Goal: Task Accomplishment & Management: Manage account settings

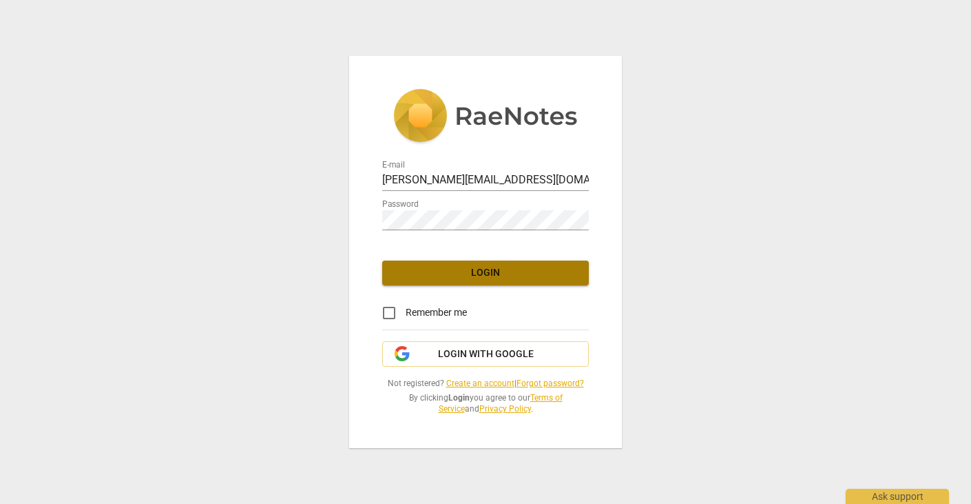
click at [486, 269] on span "Login" at bounding box center [485, 273] width 185 height 14
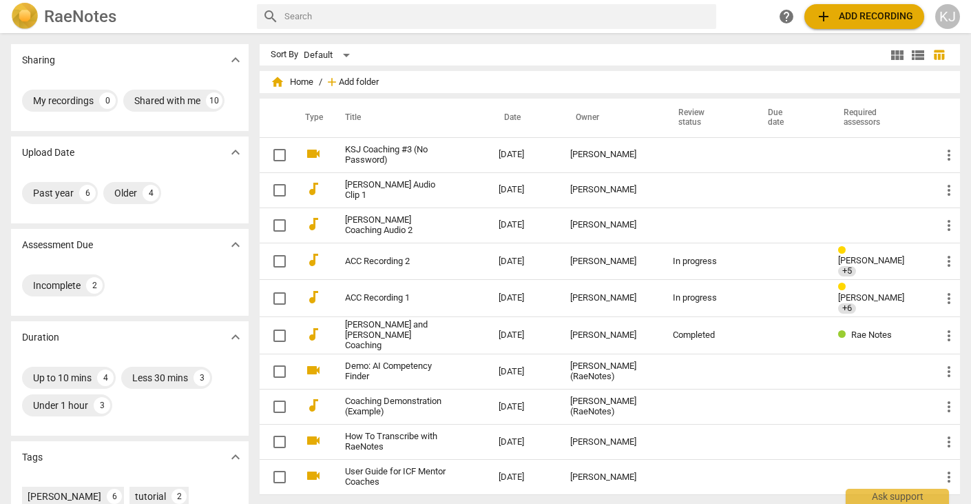
click at [348, 77] on span "Add folder" at bounding box center [359, 82] width 40 height 10
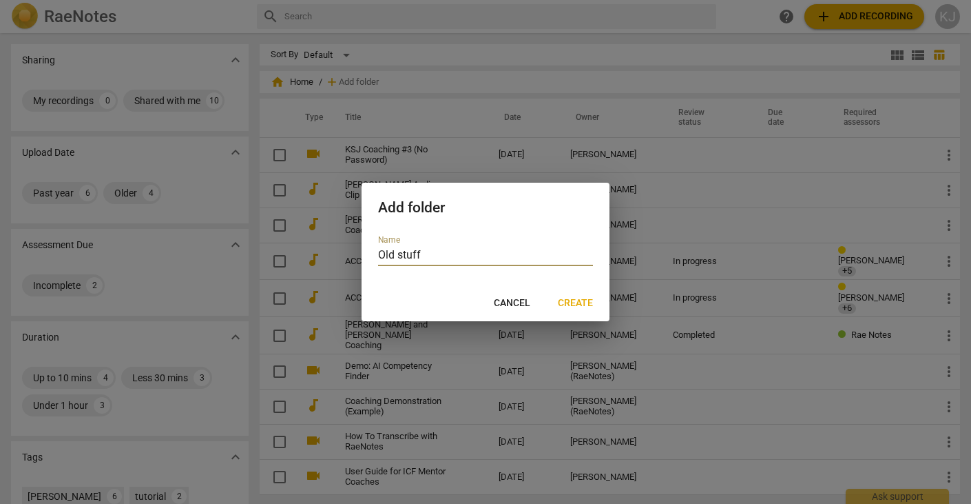
type input "Old stuff"
click at [583, 300] on span "Create" at bounding box center [575, 303] width 35 height 14
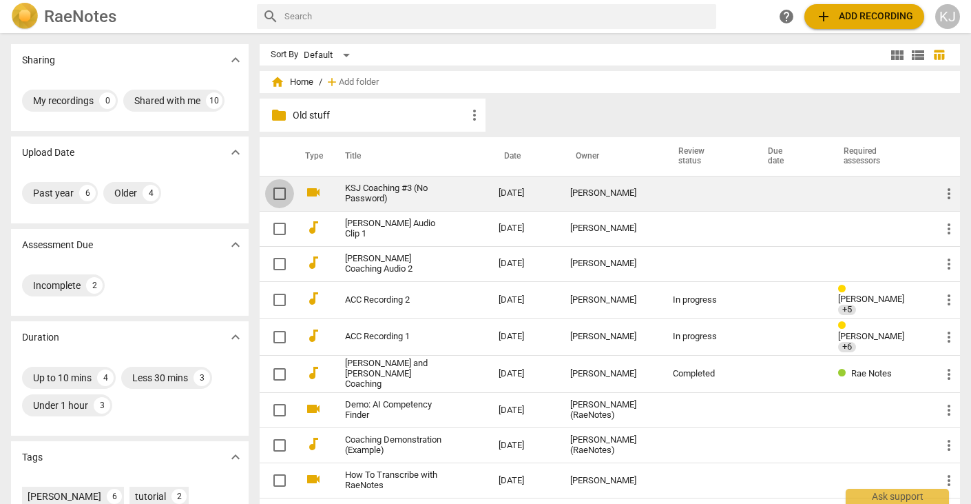
click at [276, 192] on input "checkbox" at bounding box center [279, 193] width 29 height 17
checkbox input "false"
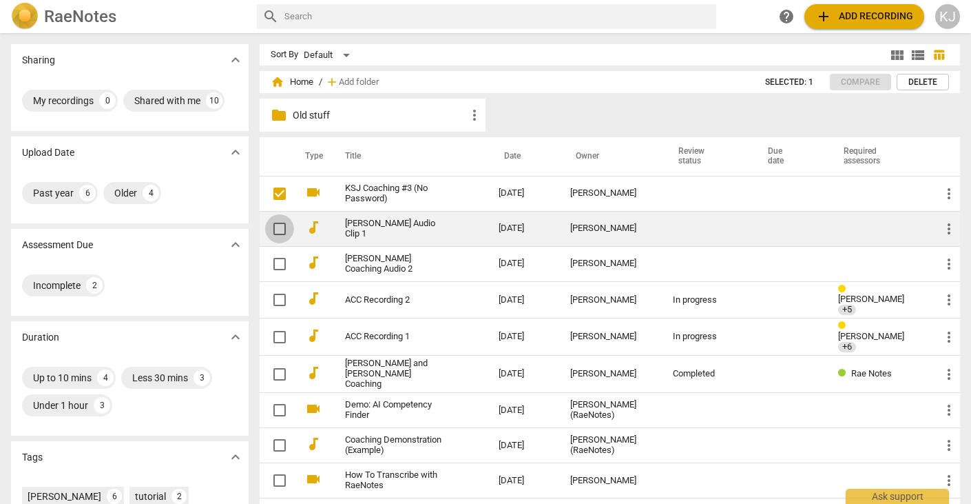
click at [278, 226] on input "checkbox" at bounding box center [279, 228] width 29 height 17
checkbox input "false"
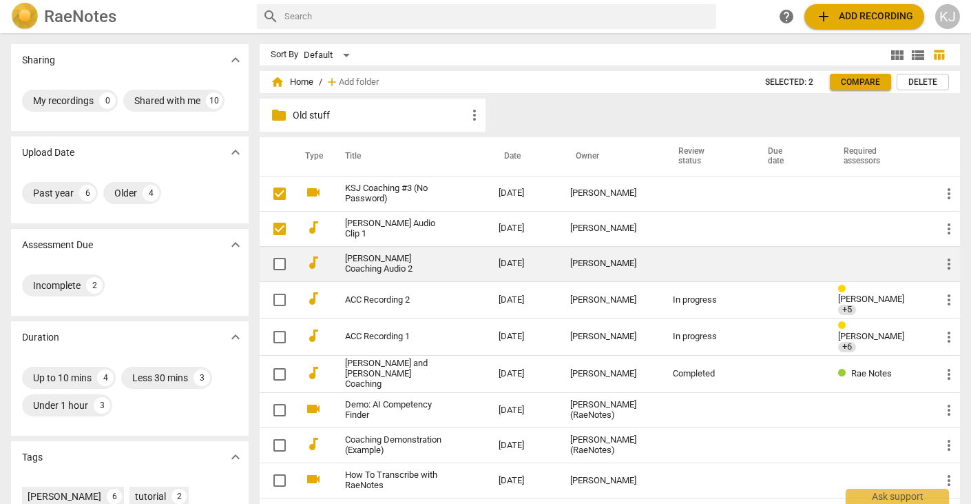
click at [276, 261] on input "checkbox" at bounding box center [279, 264] width 29 height 17
checkbox input "false"
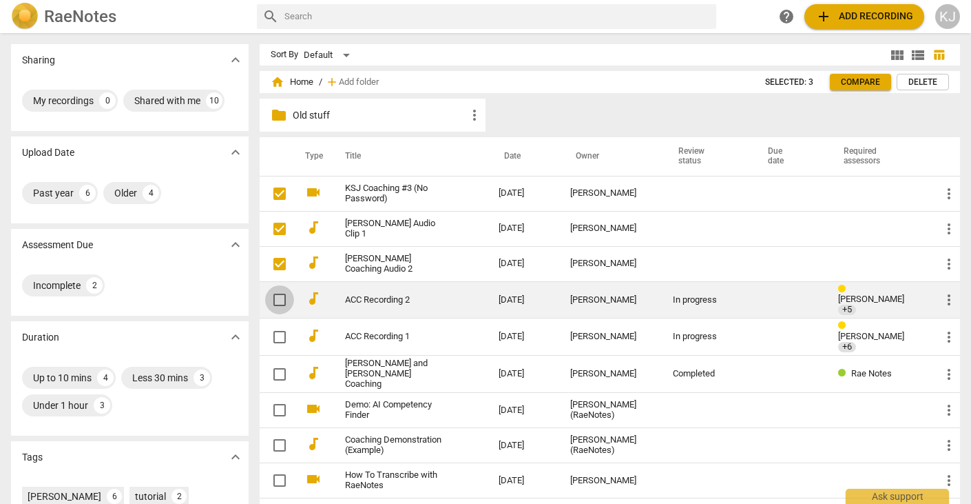
click at [280, 295] on input "checkbox" at bounding box center [279, 299] width 29 height 17
checkbox input "false"
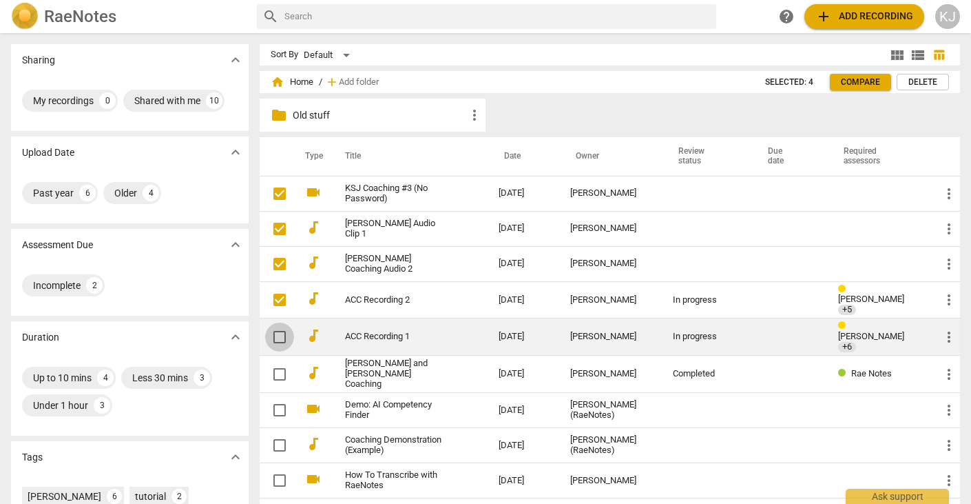
click at [283, 333] on input "checkbox" at bounding box center [279, 337] width 29 height 17
checkbox input "false"
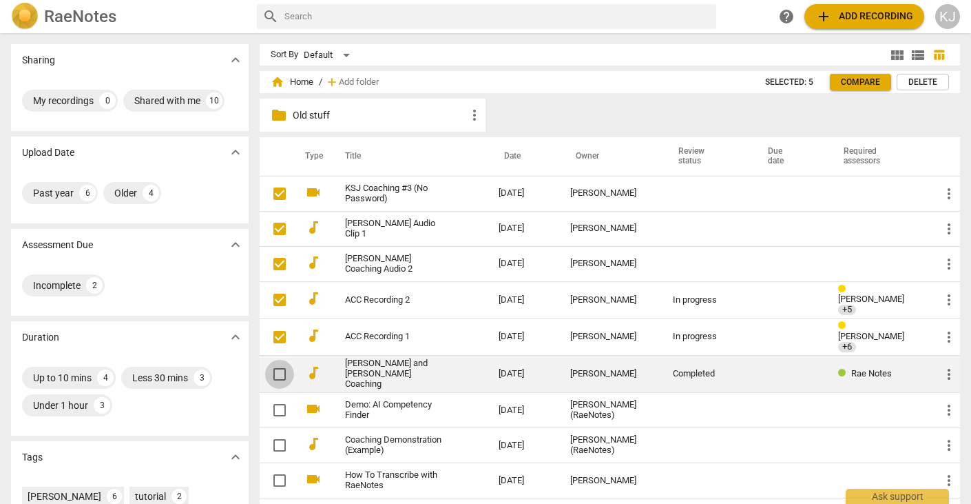
click at [281, 360] on span at bounding box center [279, 374] width 29 height 29
checkbox input "true"
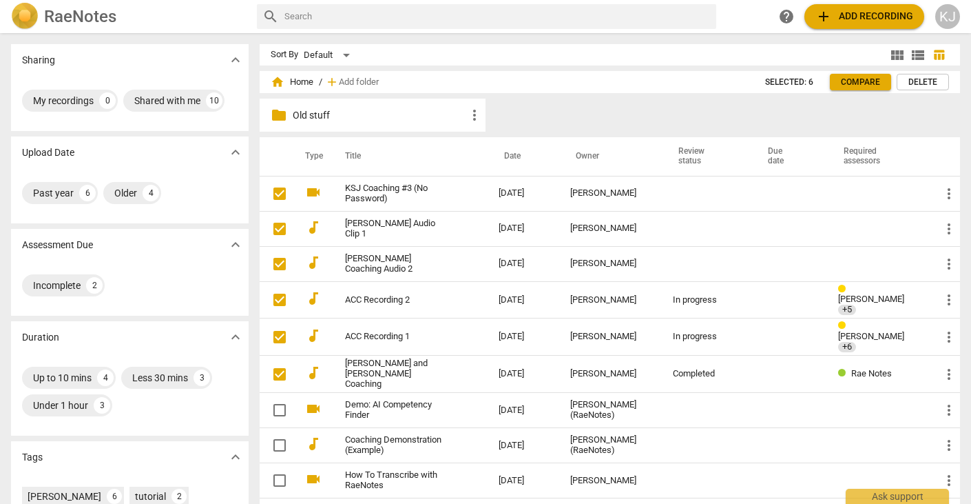
click at [337, 116] on p "Old stuff" at bounding box center [380, 115] width 174 height 14
checkbox input "true"
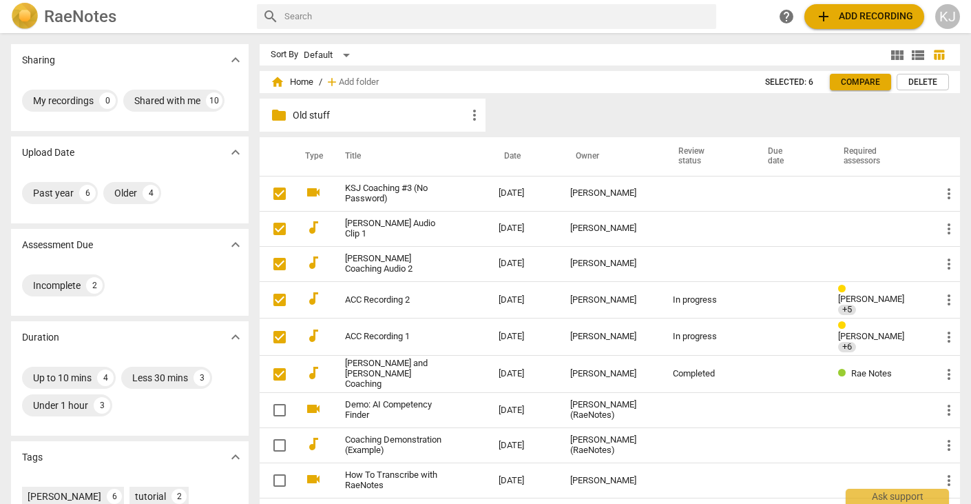
checkbox input "true"
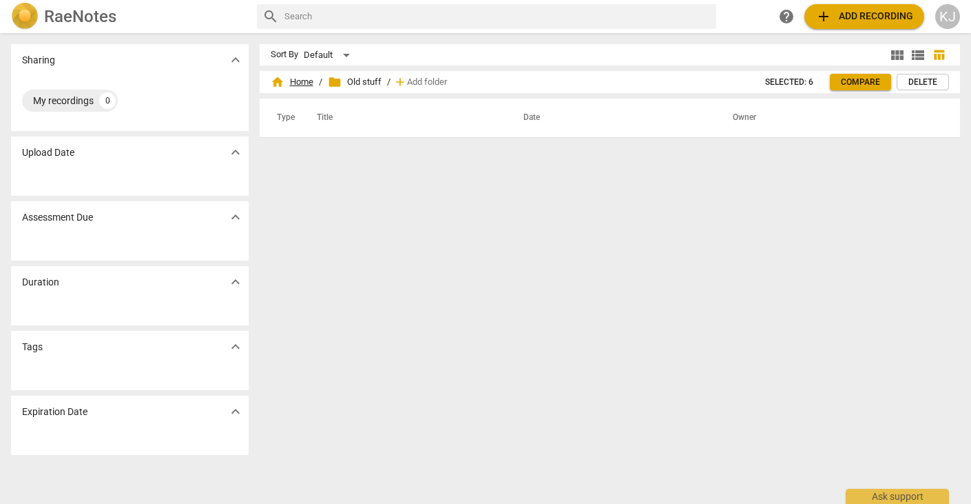
click at [307, 82] on span "home Home" at bounding box center [292, 82] width 43 height 14
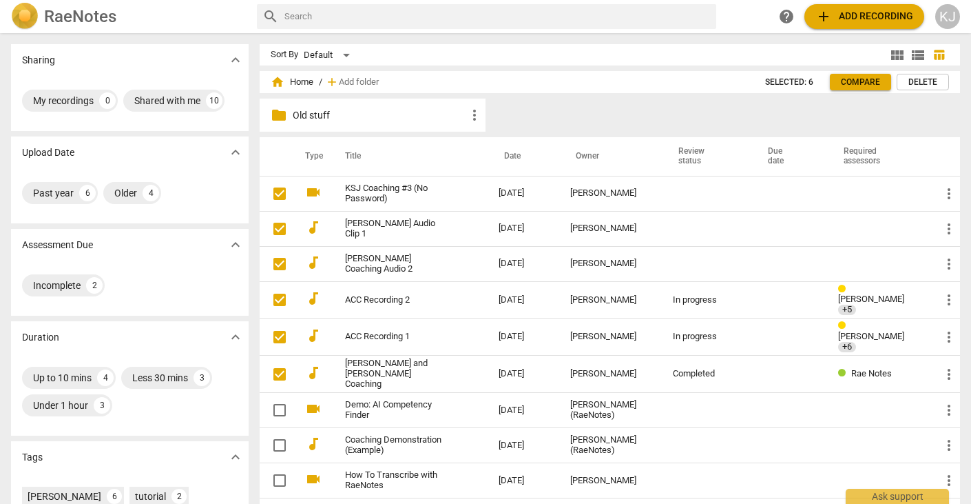
click at [307, 82] on span "home Home" at bounding box center [292, 82] width 43 height 14
click at [376, 114] on p "Old stuff" at bounding box center [380, 115] width 174 height 14
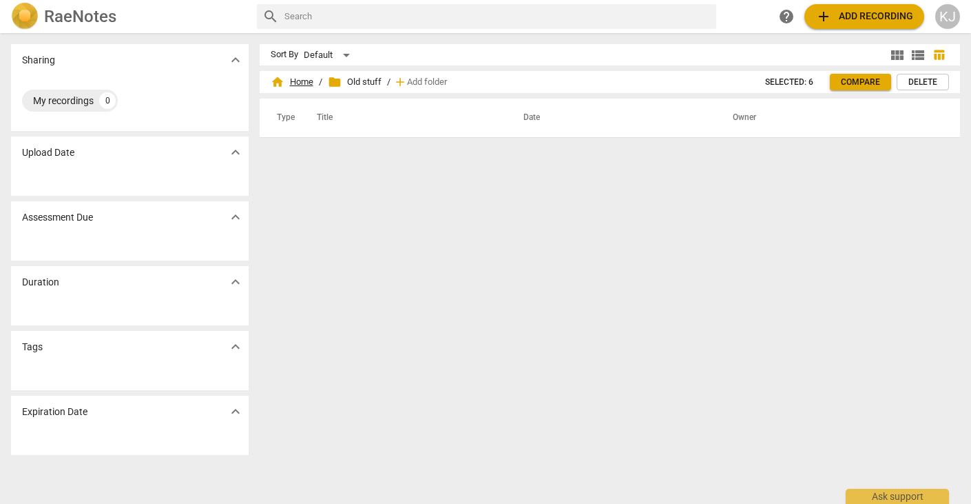
click at [302, 79] on span "home Home" at bounding box center [292, 82] width 43 height 14
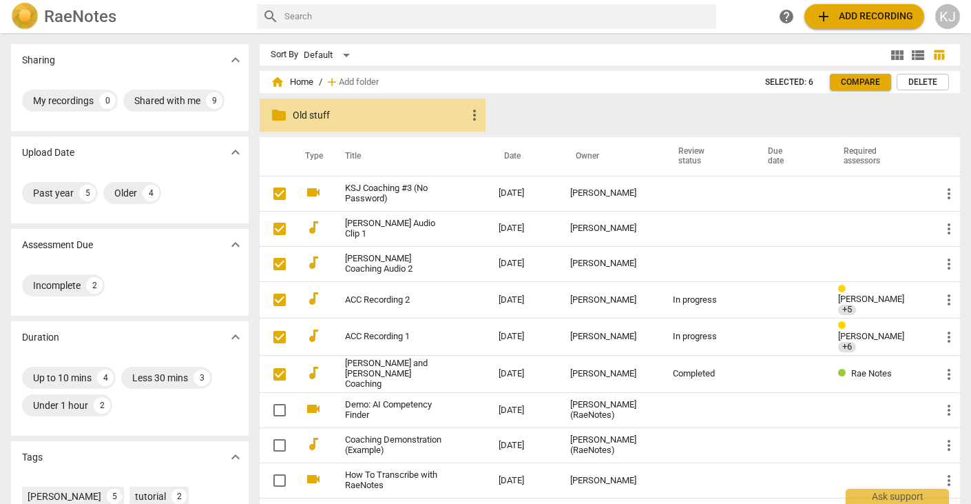
checkbox input "false"
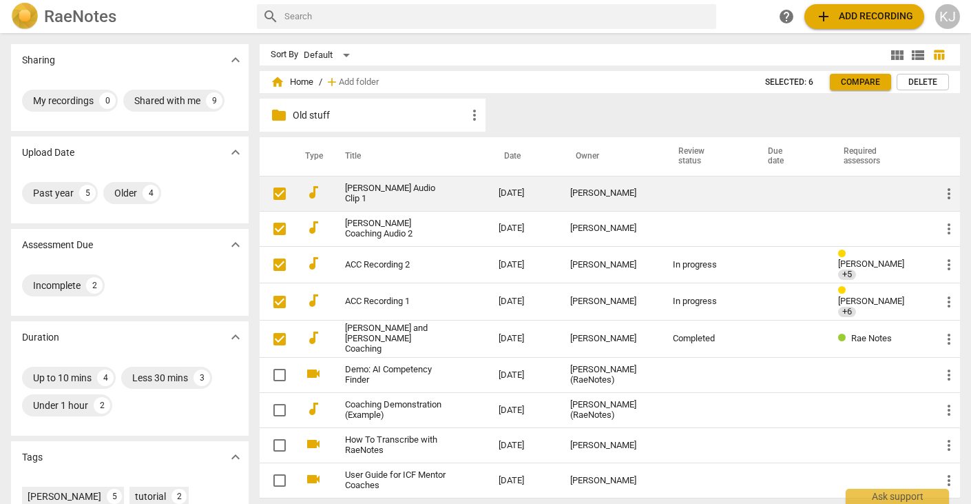
click at [358, 194] on link "[PERSON_NAME] Audio Clip 1" at bounding box center [397, 193] width 105 height 21
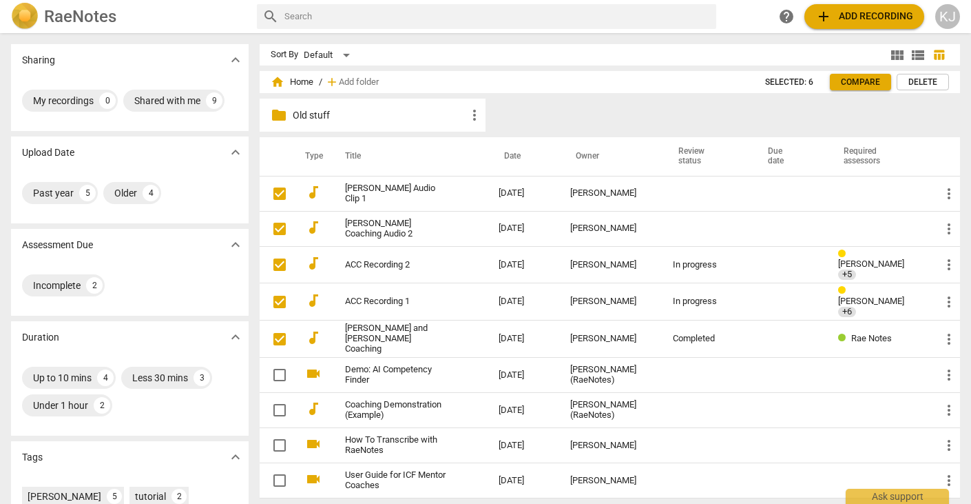
click at [296, 83] on span "home Home" at bounding box center [292, 82] width 43 height 14
click at [299, 79] on span "home Home" at bounding box center [292, 82] width 43 height 14
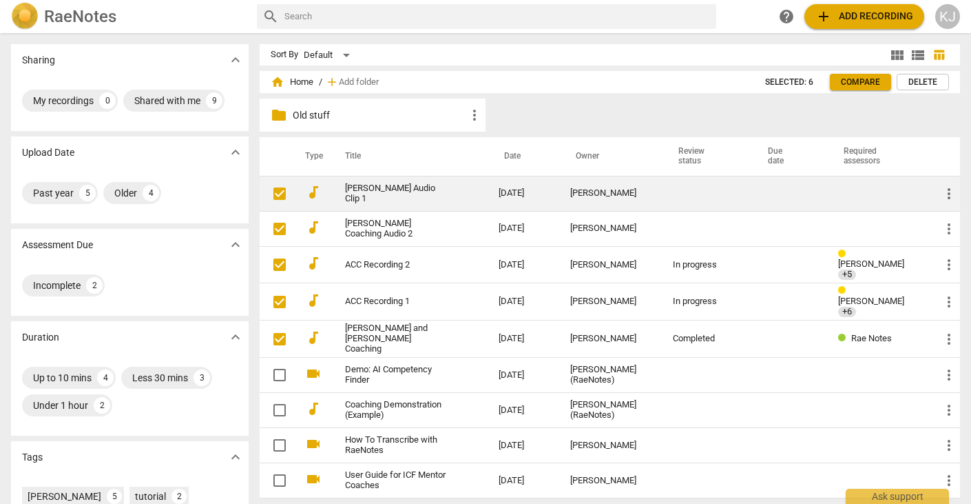
checkbox input "false"
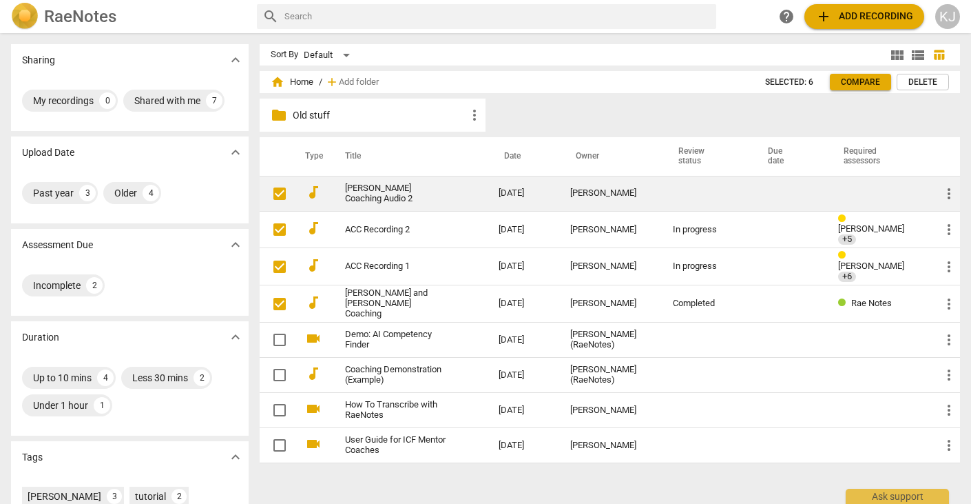
checkbox input "false"
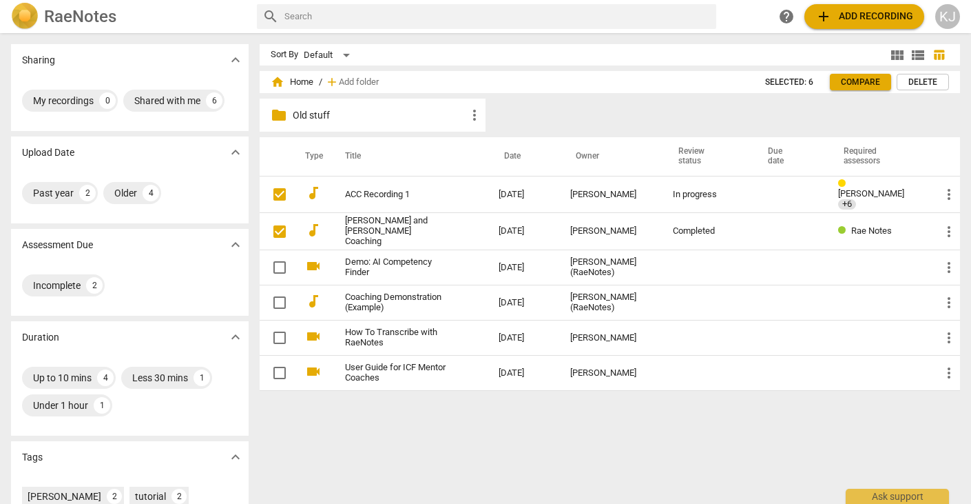
checkbox input "false"
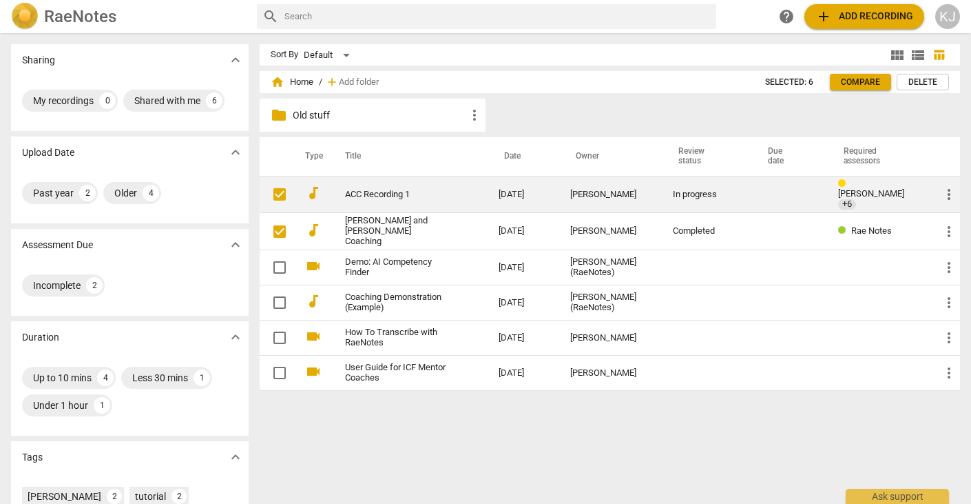
drag, startPoint x: 360, startPoint y: 199, endPoint x: 375, endPoint y: 180, distance: 24.4
click at [375, 180] on td "ACC Recording 1" at bounding box center [409, 194] width 160 height 37
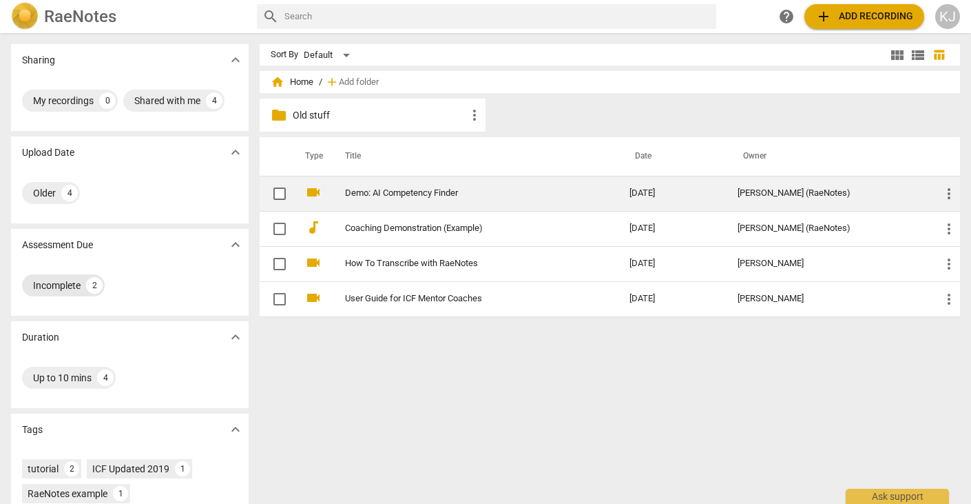
click at [74, 283] on div "Incomplete" at bounding box center [57, 285] width 48 height 14
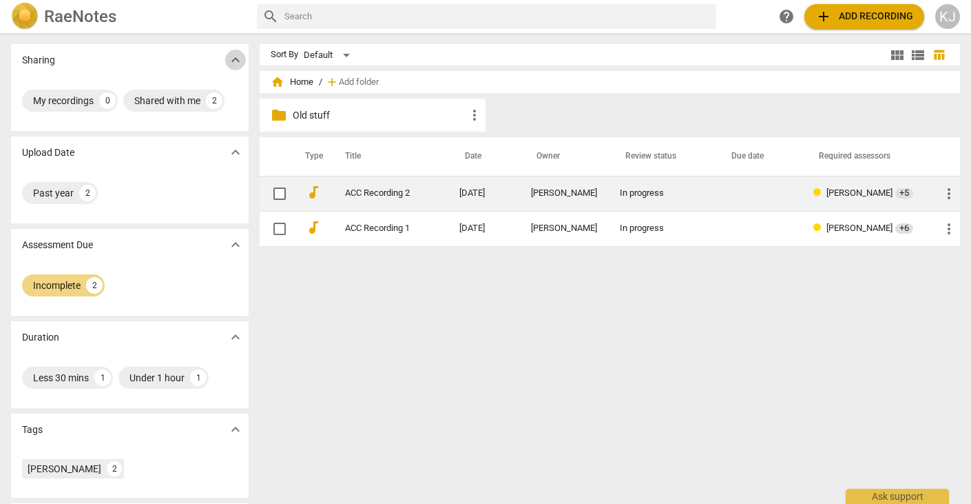
click at [234, 60] on span "expand_more" at bounding box center [235, 60] width 17 height 17
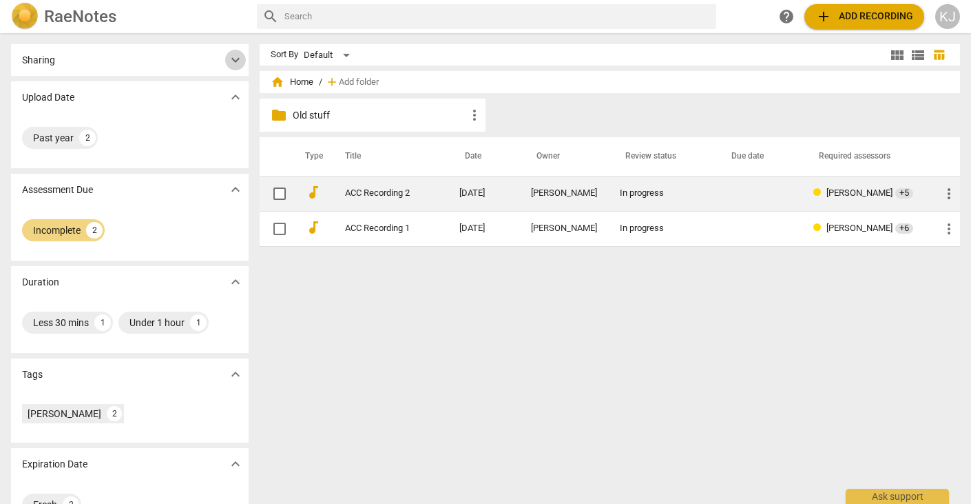
click at [234, 60] on span "expand_more" at bounding box center [235, 60] width 17 height 17
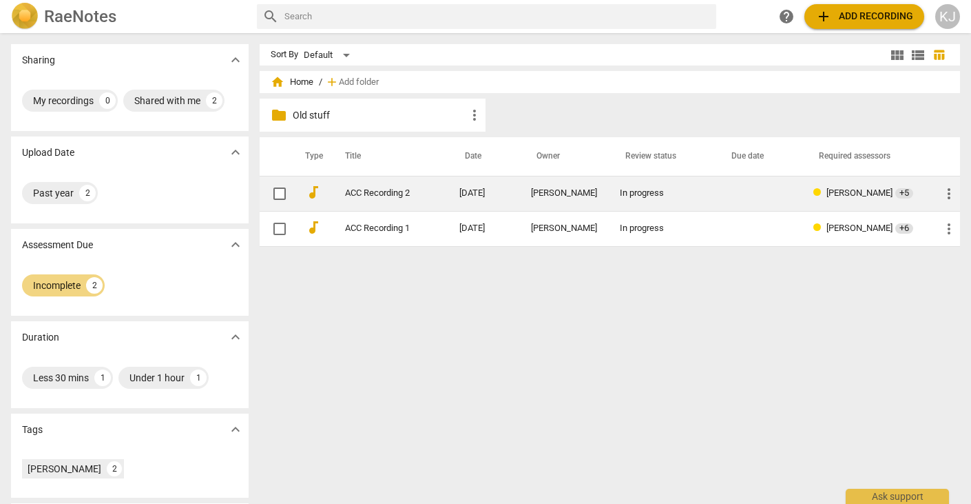
click at [299, 83] on span "home Home" at bounding box center [292, 82] width 43 height 14
click at [318, 116] on p "Old stuff" at bounding box center [380, 115] width 174 height 14
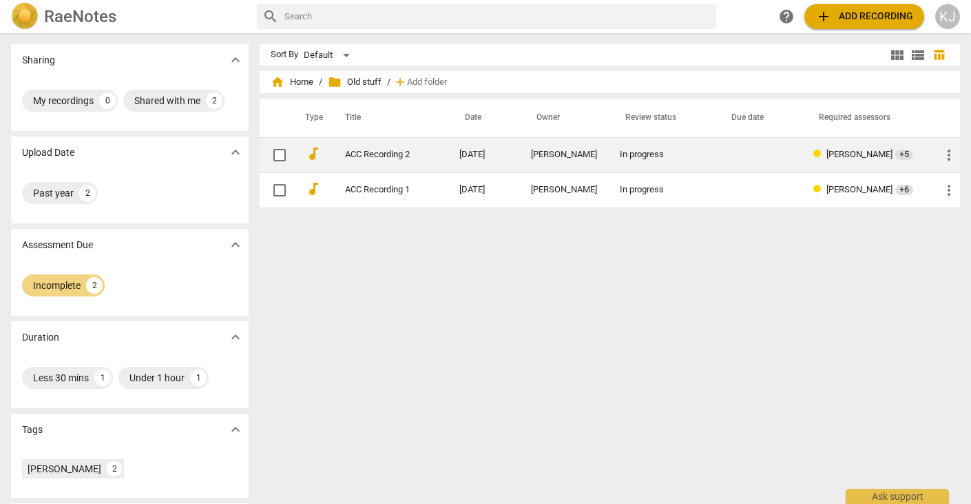
click at [368, 83] on span "folder Old stuff" at bounding box center [355, 82] width 54 height 14
click at [293, 79] on span "home Home" at bounding box center [292, 82] width 43 height 14
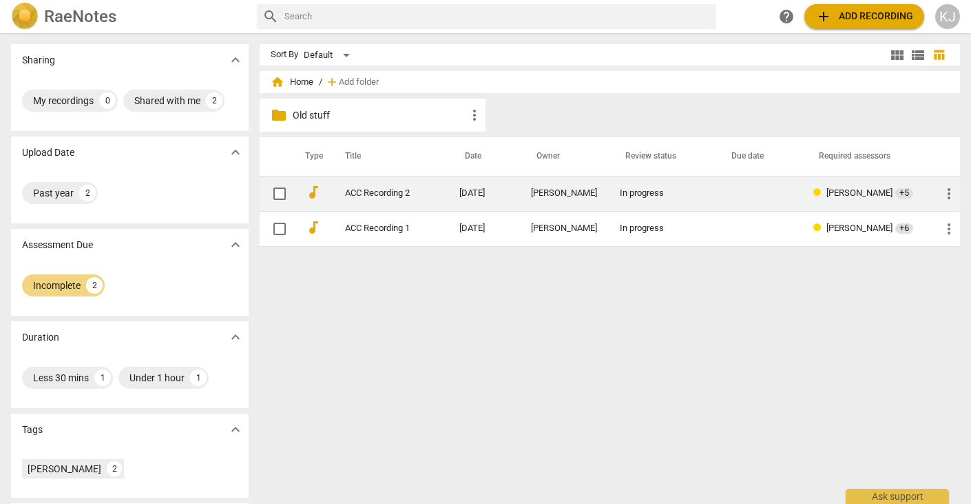
click at [308, 114] on p "Old stuff" at bounding box center [380, 115] width 174 height 14
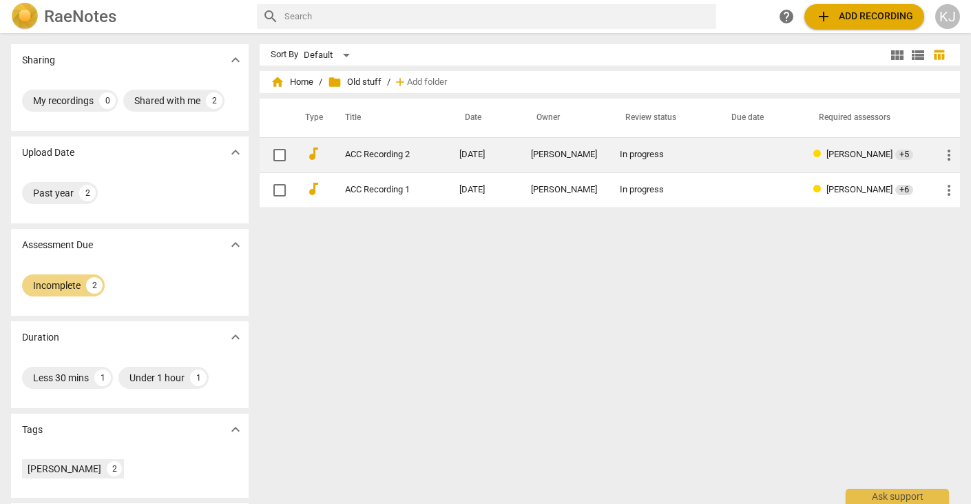
click at [333, 82] on span "folder" at bounding box center [335, 82] width 14 height 14
click at [293, 81] on span "home Home" at bounding box center [292, 82] width 43 height 14
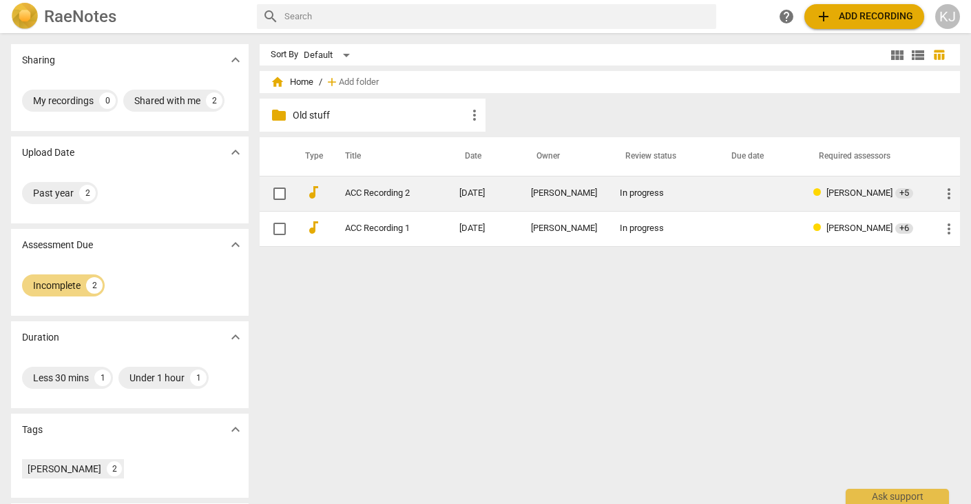
click at [301, 85] on span "home Home" at bounding box center [292, 82] width 43 height 14
click at [319, 114] on p "Old stuff" at bounding box center [380, 115] width 174 height 14
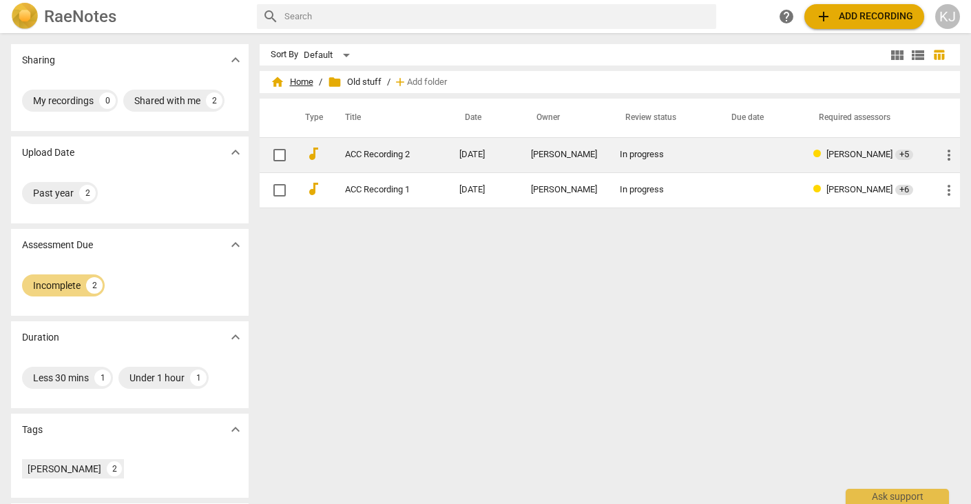
click at [300, 81] on span "home Home" at bounding box center [292, 82] width 43 height 14
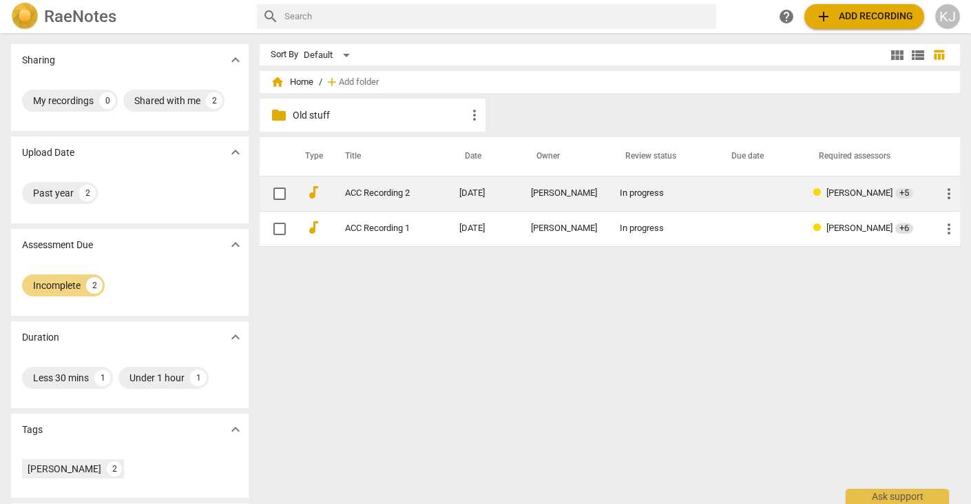
click at [949, 14] on div "KJ" at bounding box center [947, 16] width 25 height 25
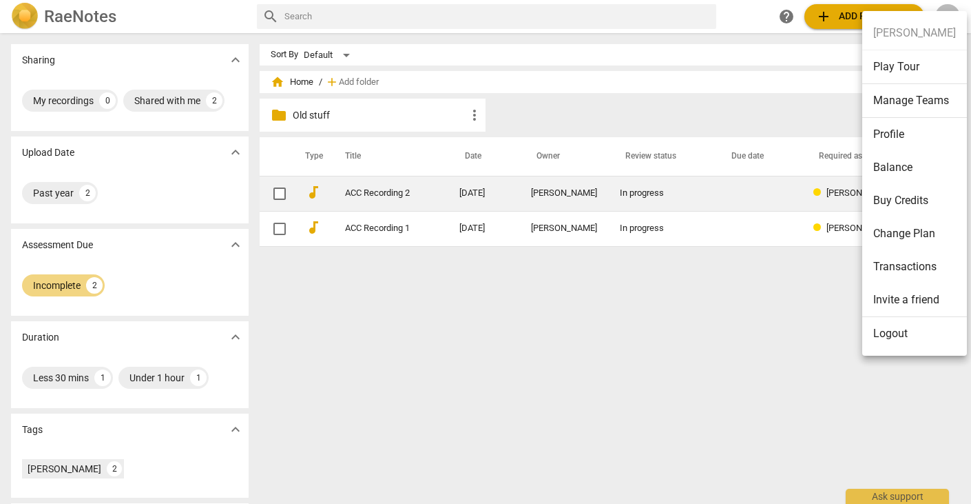
click at [745, 14] on div at bounding box center [485, 252] width 971 height 504
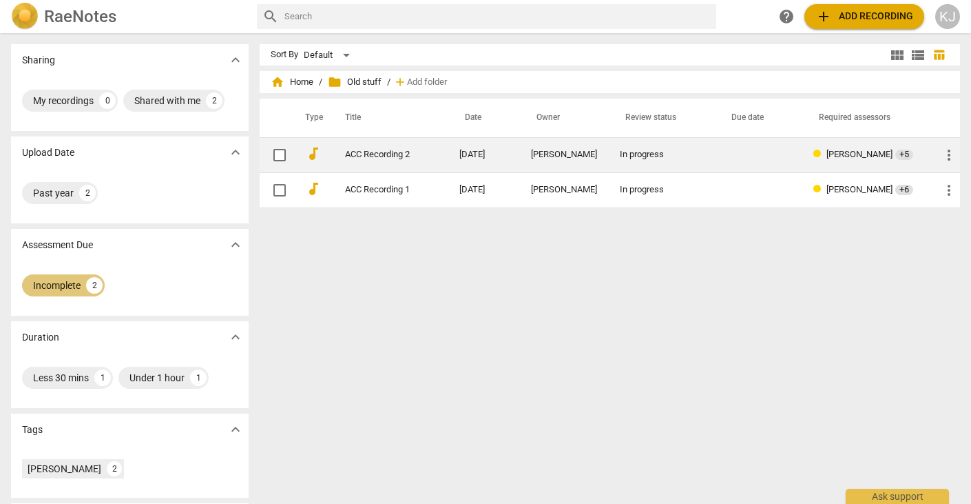
click at [59, 281] on div "Incomplete" at bounding box center [57, 285] width 48 height 14
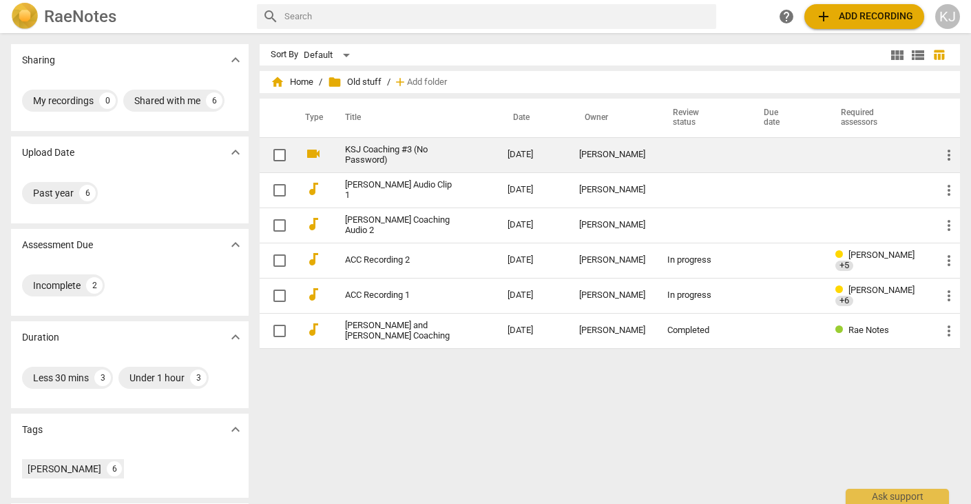
click at [366, 82] on span "folder Old stuff" at bounding box center [355, 82] width 54 height 14
click at [303, 83] on span "home Home" at bounding box center [292, 82] width 43 height 14
